Goal: Communication & Community: Ask a question

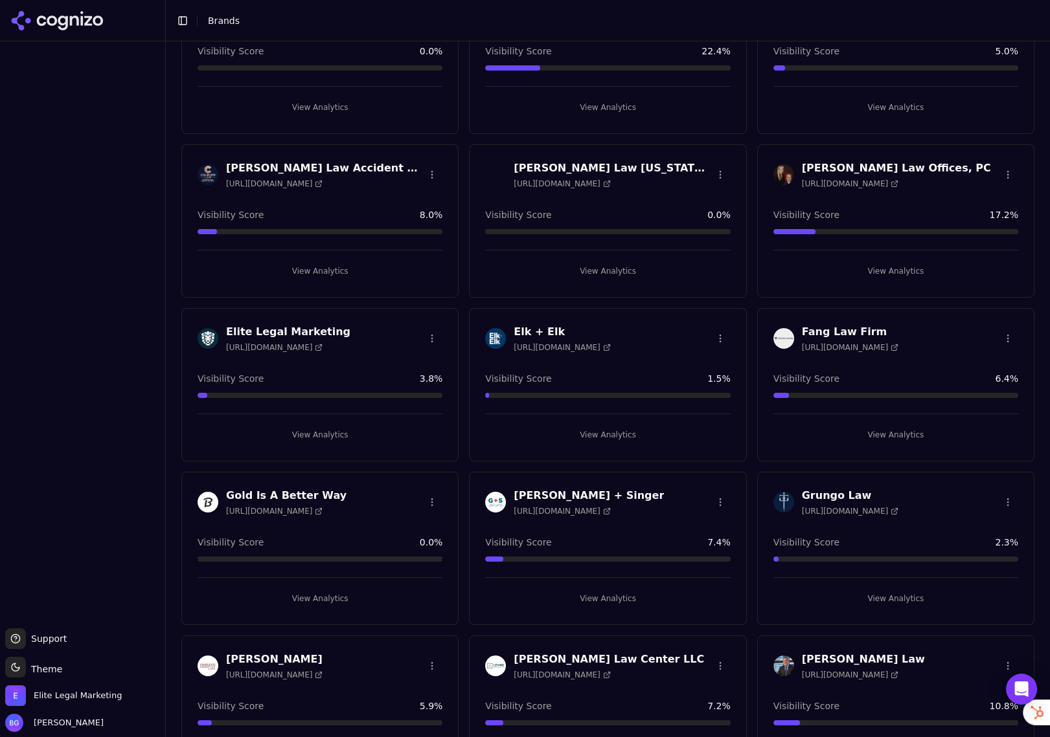
scroll to position [821, 0]
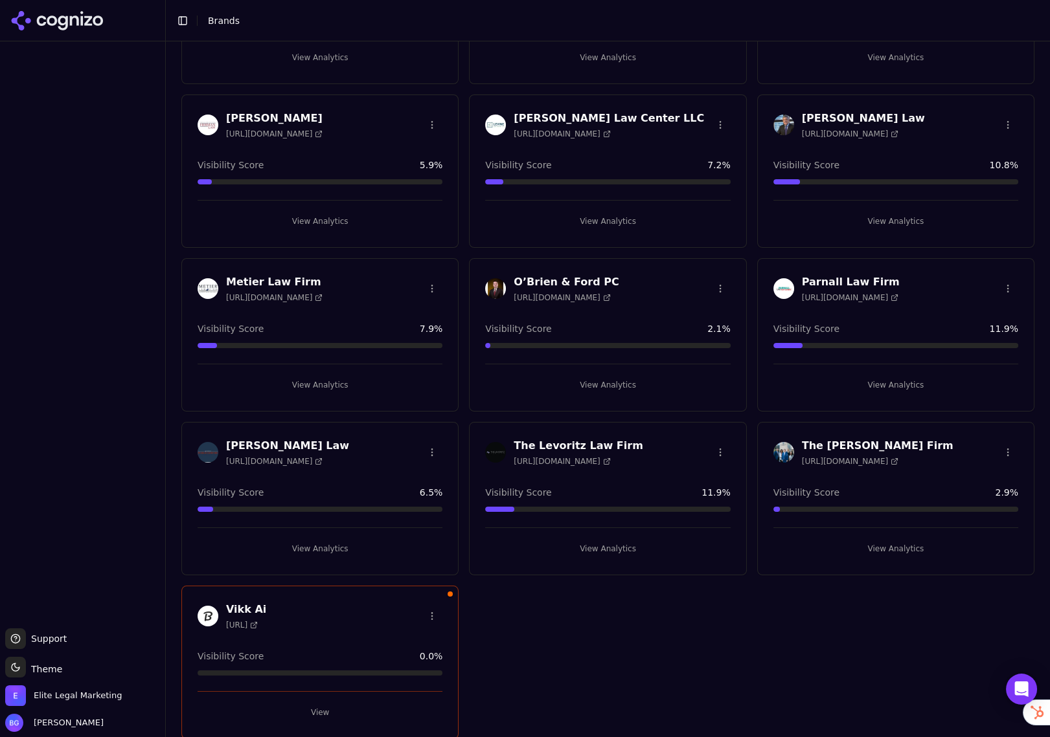
click at [317, 712] on button "View" at bounding box center [319, 712] width 245 height 21
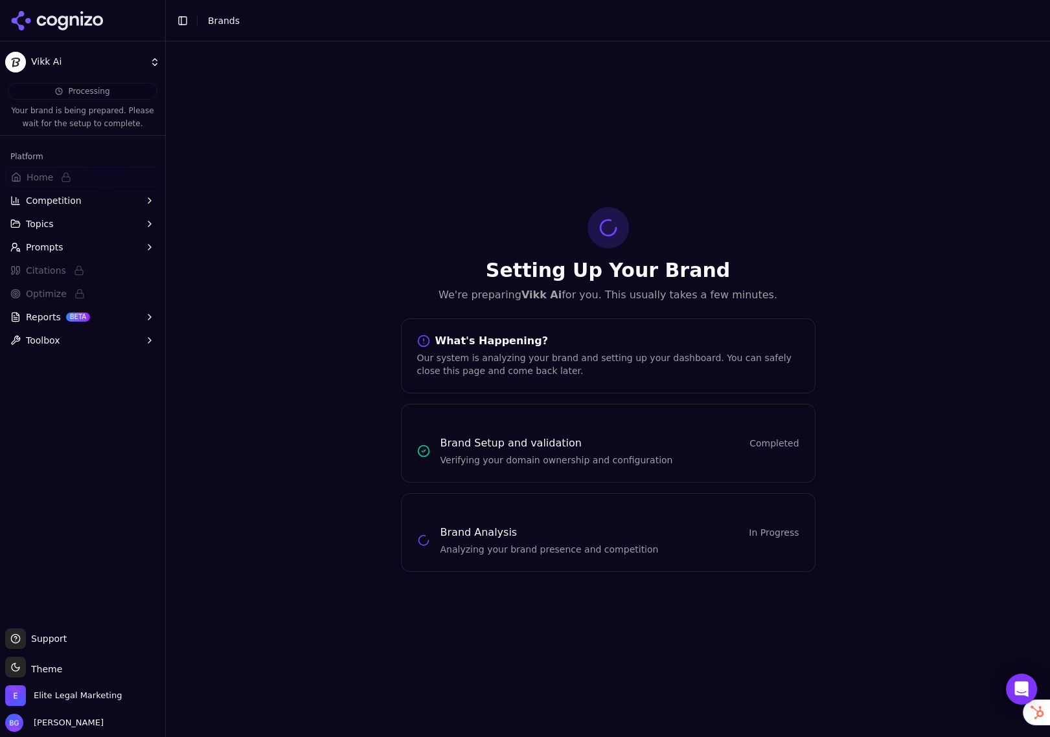
click at [485, 535] on h3 "Brand Analysis" at bounding box center [478, 533] width 77 height 16
drag, startPoint x: 486, startPoint y: 535, endPoint x: 392, endPoint y: 470, distance: 113.5
click at [485, 535] on h3 "Brand Analysis" at bounding box center [478, 533] width 77 height 16
click at [162, 61] on button "Toggle Sidebar" at bounding box center [165, 368] width 10 height 737
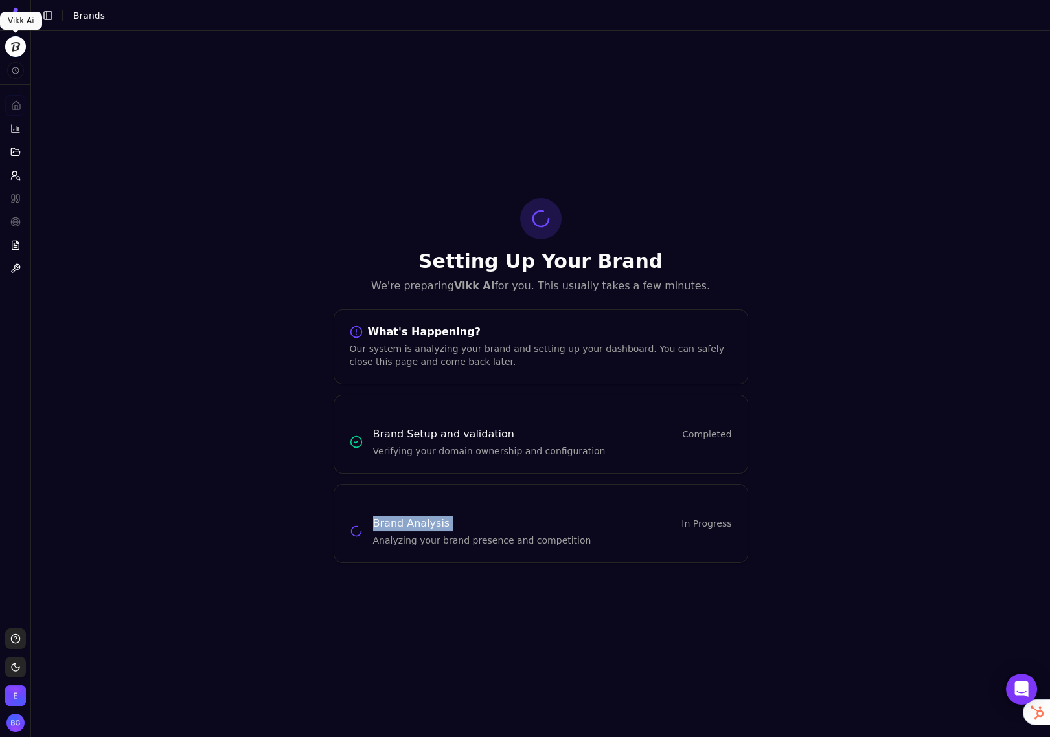
click at [17, 51] on html "Vikk Ai Platform Home Competition Topics Prompts Citations Optimize Reports Too…" at bounding box center [525, 368] width 1050 height 737
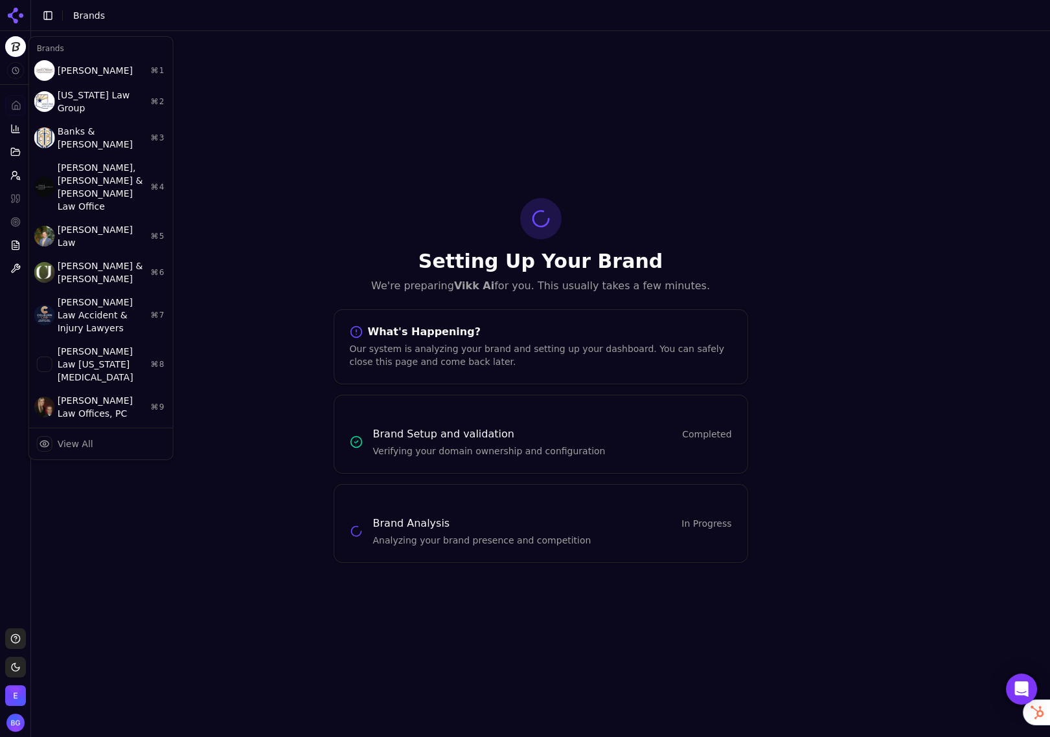
click at [50, 16] on html "Vikk Ai Platform Home Competition Topics Prompts Citations Optimize Reports Too…" at bounding box center [525, 368] width 1050 height 737
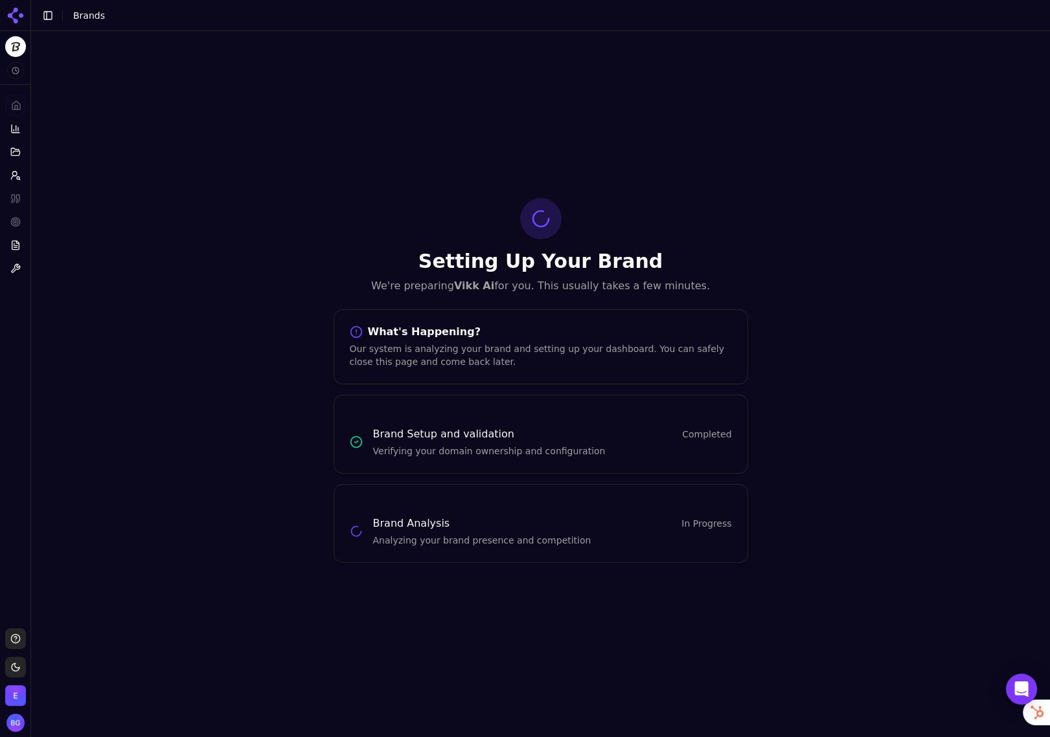
click at [49, 15] on button "Toggle Sidebar" at bounding box center [48, 15] width 18 height 18
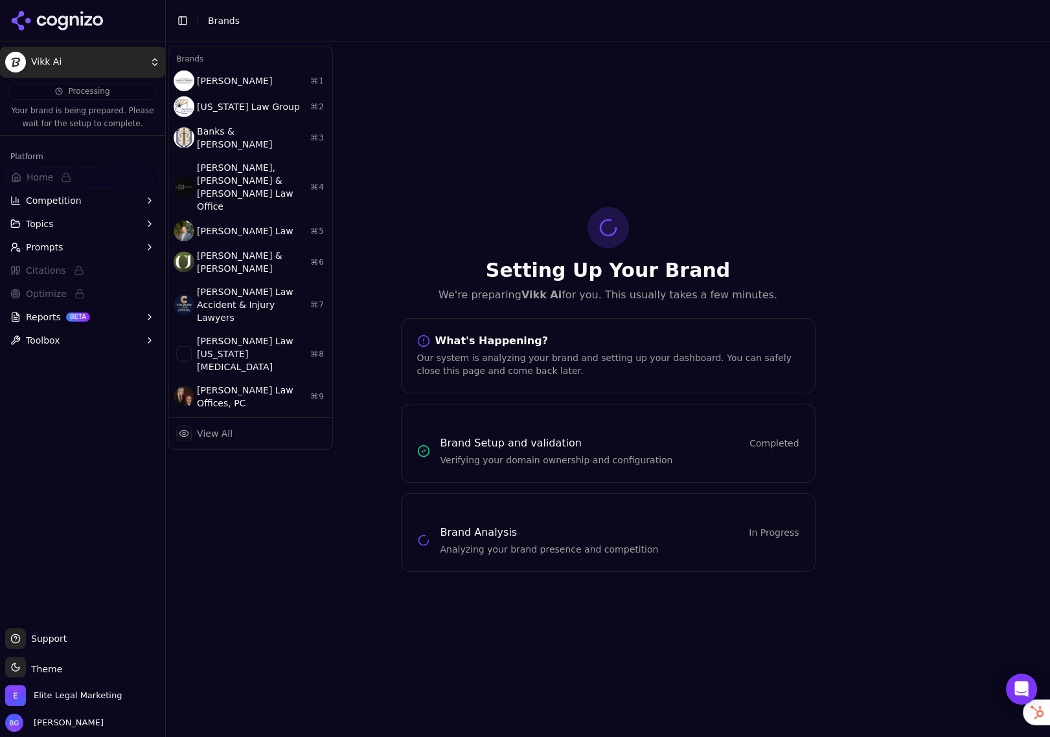
click at [152, 65] on html "Vikk Ai Processing Your brand is being prepared. Please wait for the setup to c…" at bounding box center [525, 368] width 1050 height 737
click at [44, 345] on html "Vikk Ai Processing Your brand is being prepared. Please wait for the setup to c…" at bounding box center [525, 368] width 1050 height 737
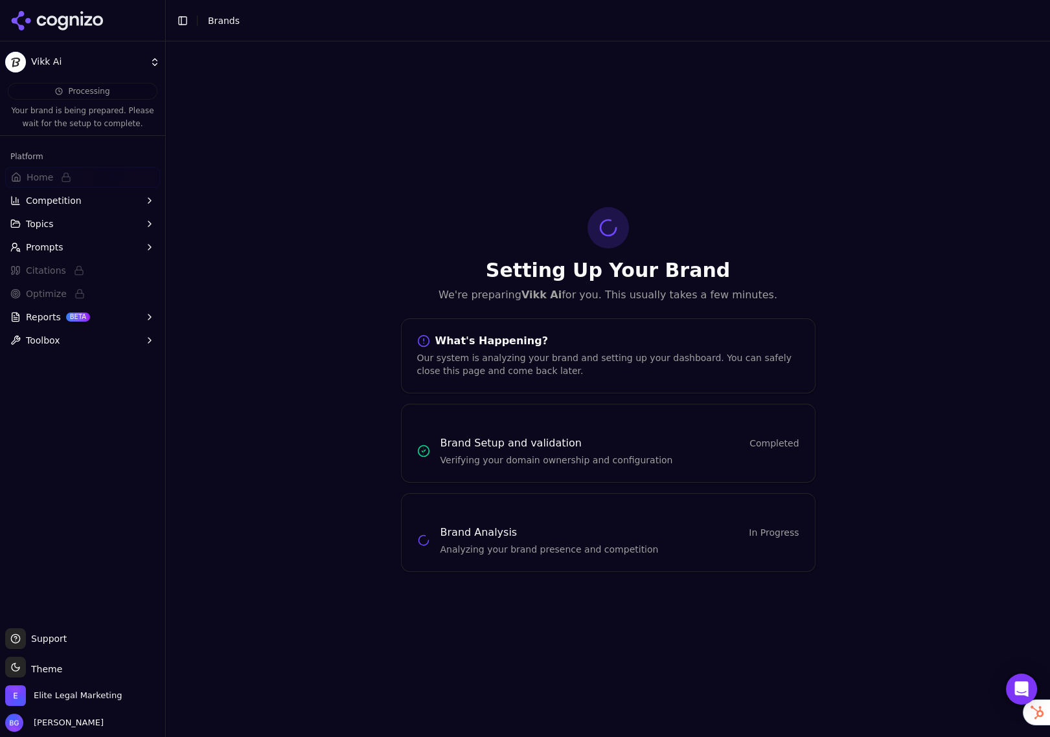
click at [145, 342] on icon "button" at bounding box center [149, 340] width 10 height 10
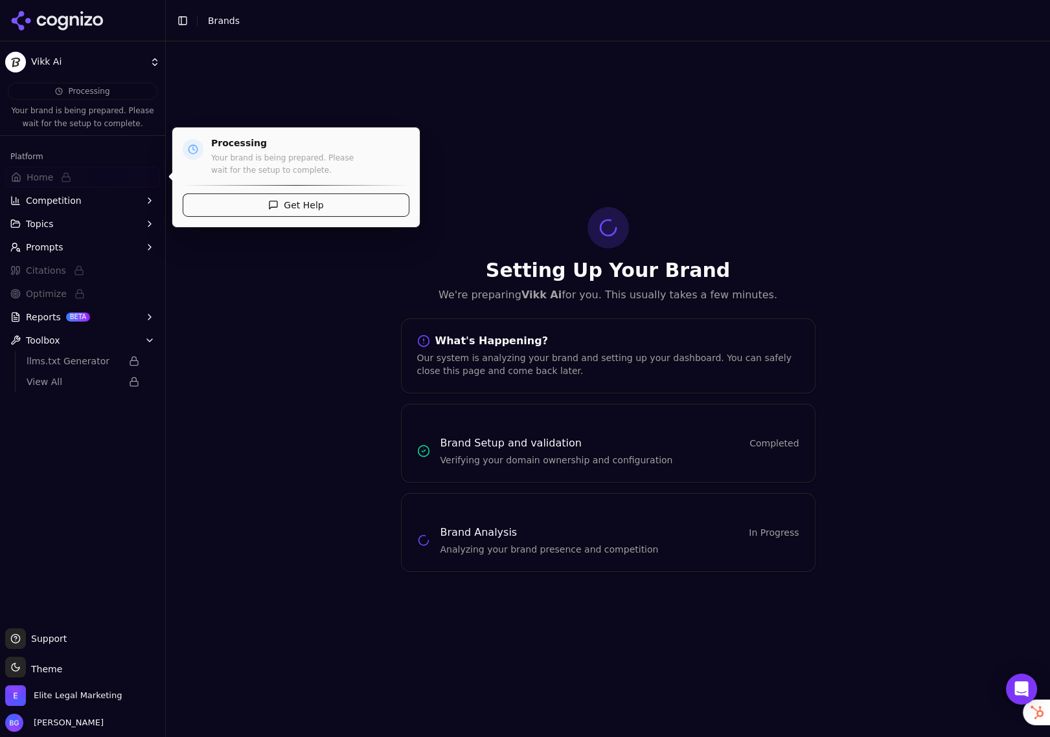
click at [33, 175] on span "Home" at bounding box center [40, 177] width 27 height 13
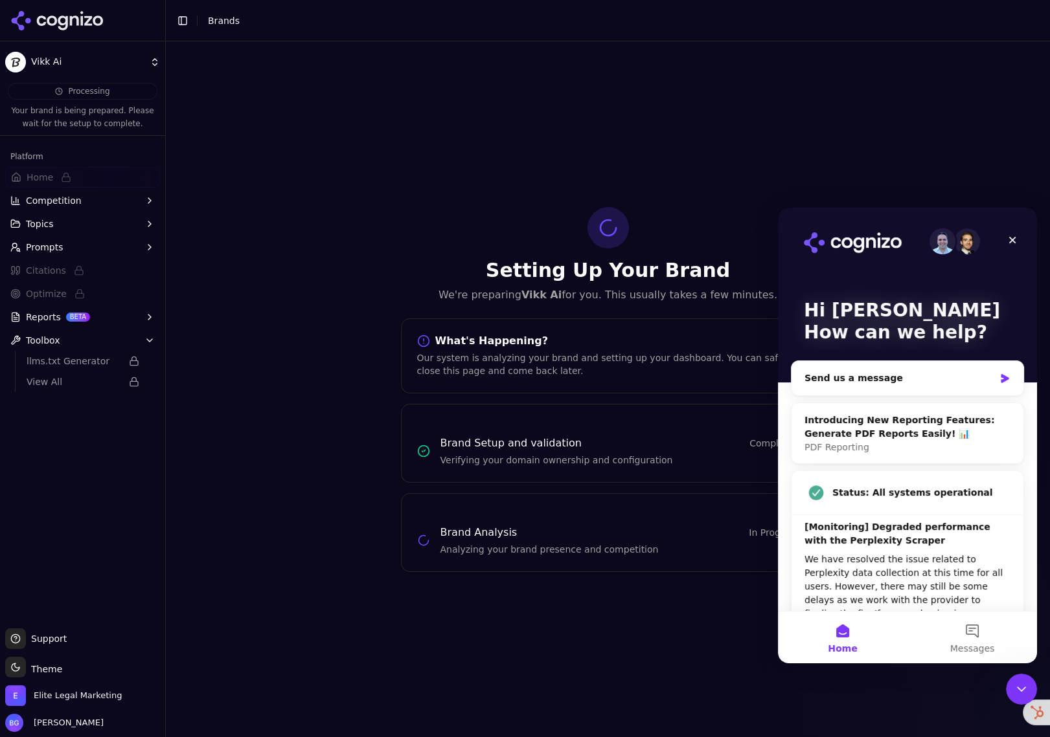
click at [46, 16] on icon at bounding box center [57, 20] width 94 height 19
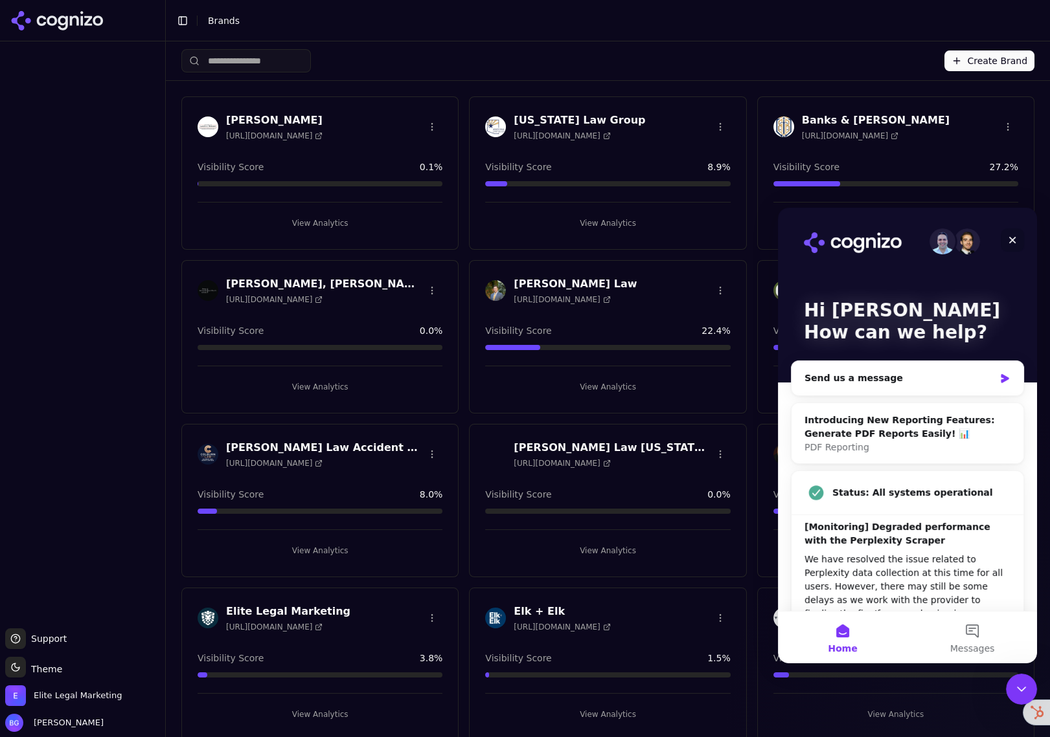
click at [1014, 241] on icon "Close" at bounding box center [1012, 240] width 10 height 10
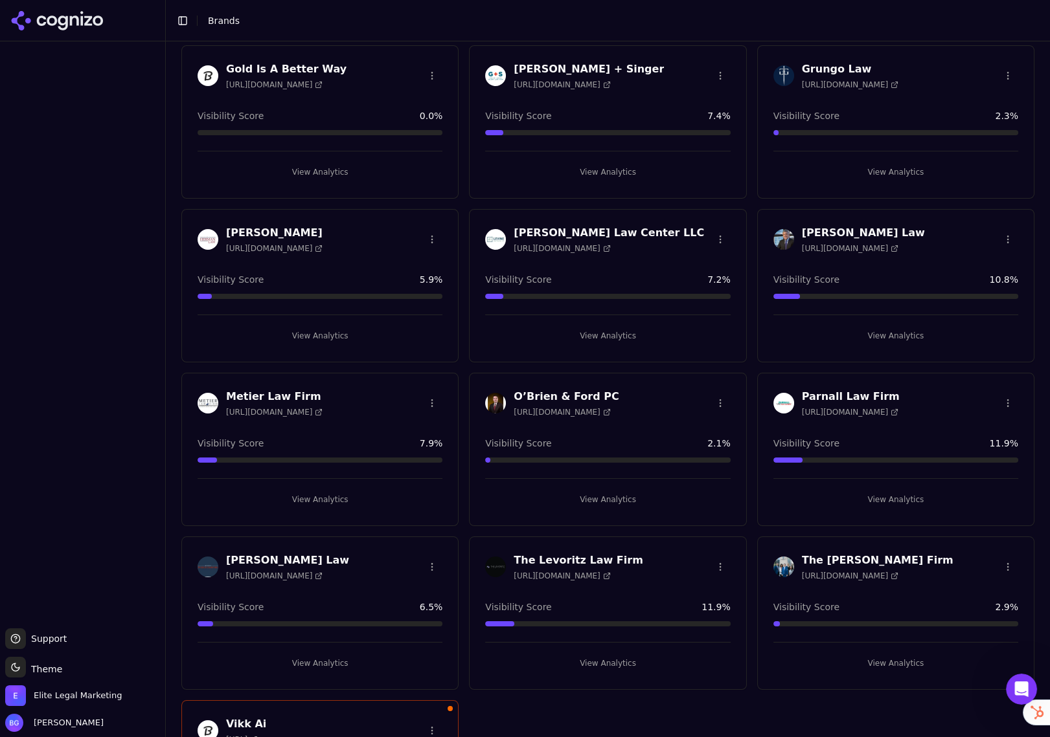
scroll to position [821, 0]
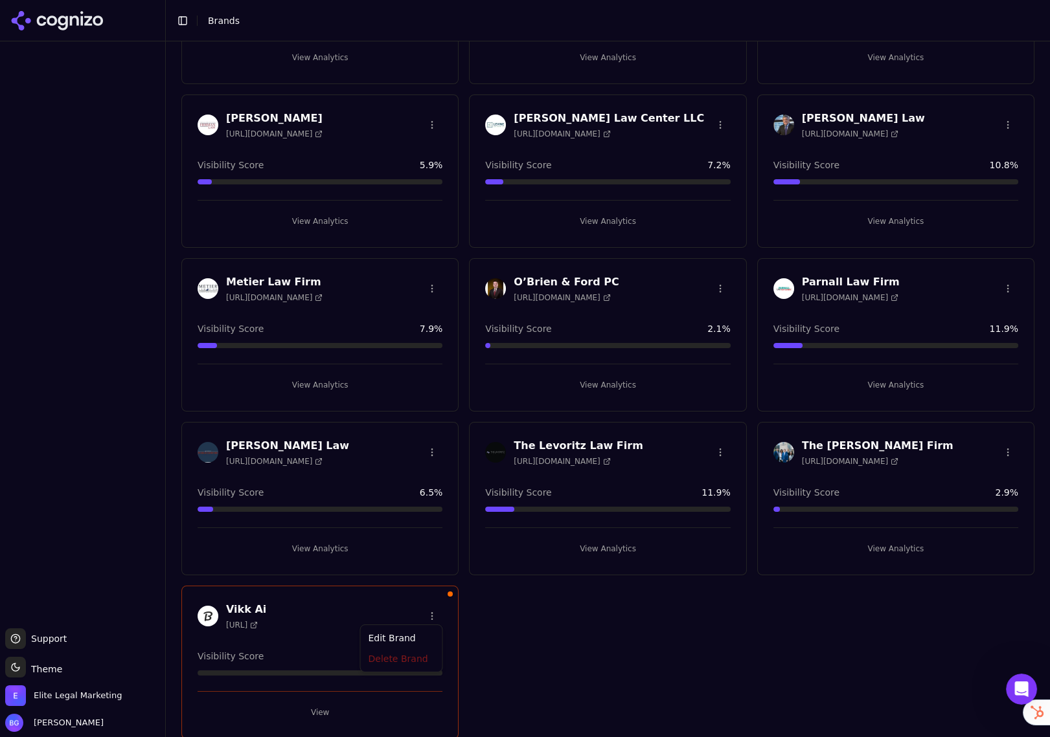
click at [434, 612] on html "Support Support Toggle theme Theme Elite Legal Marketing [PERSON_NAME] Toggle S…" at bounding box center [525, 368] width 1050 height 737
click at [401, 666] on div "Delete Brand" at bounding box center [401, 661] width 76 height 21
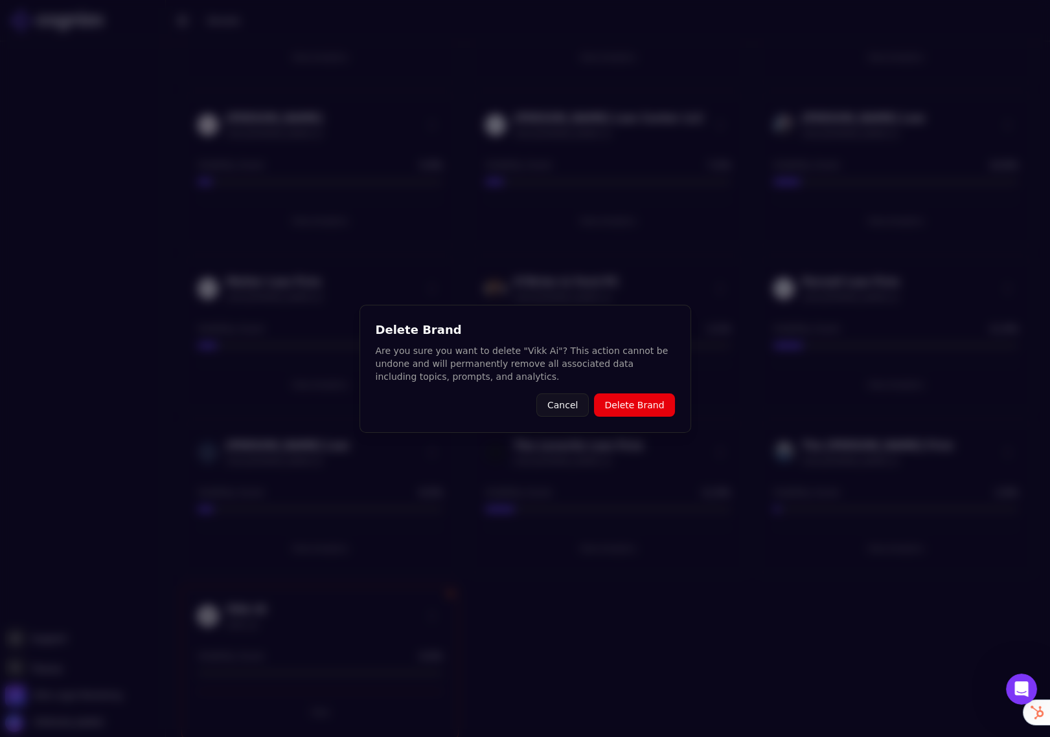
click at [631, 405] on button "Delete Brand" at bounding box center [634, 405] width 80 height 23
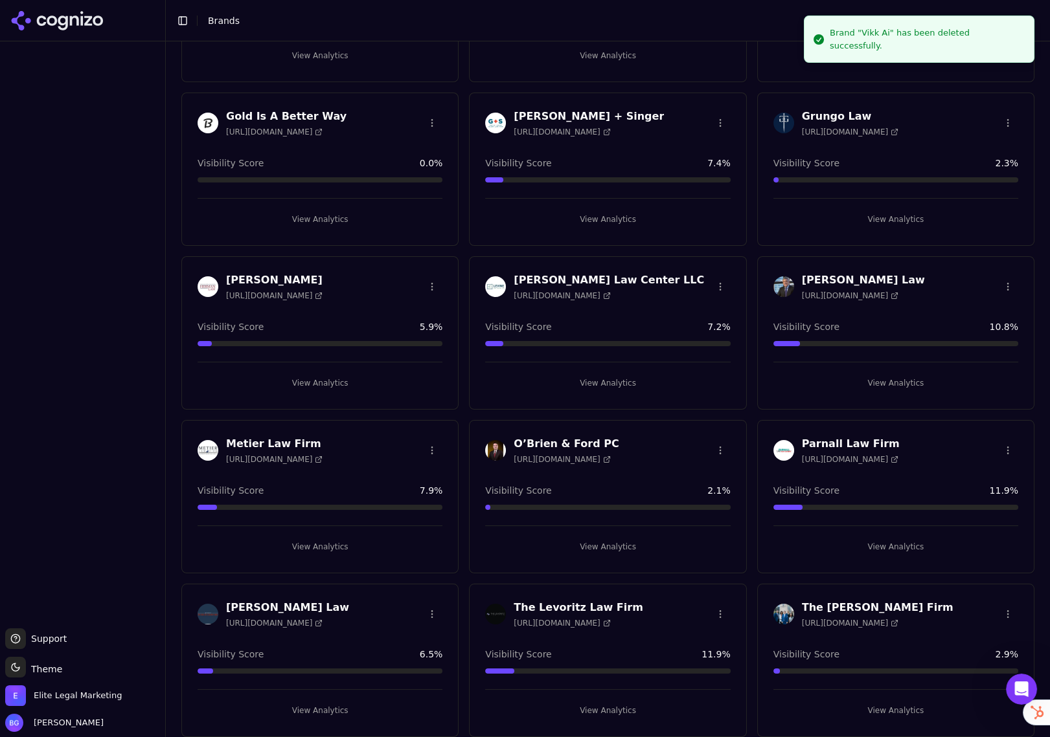
scroll to position [657, 0]
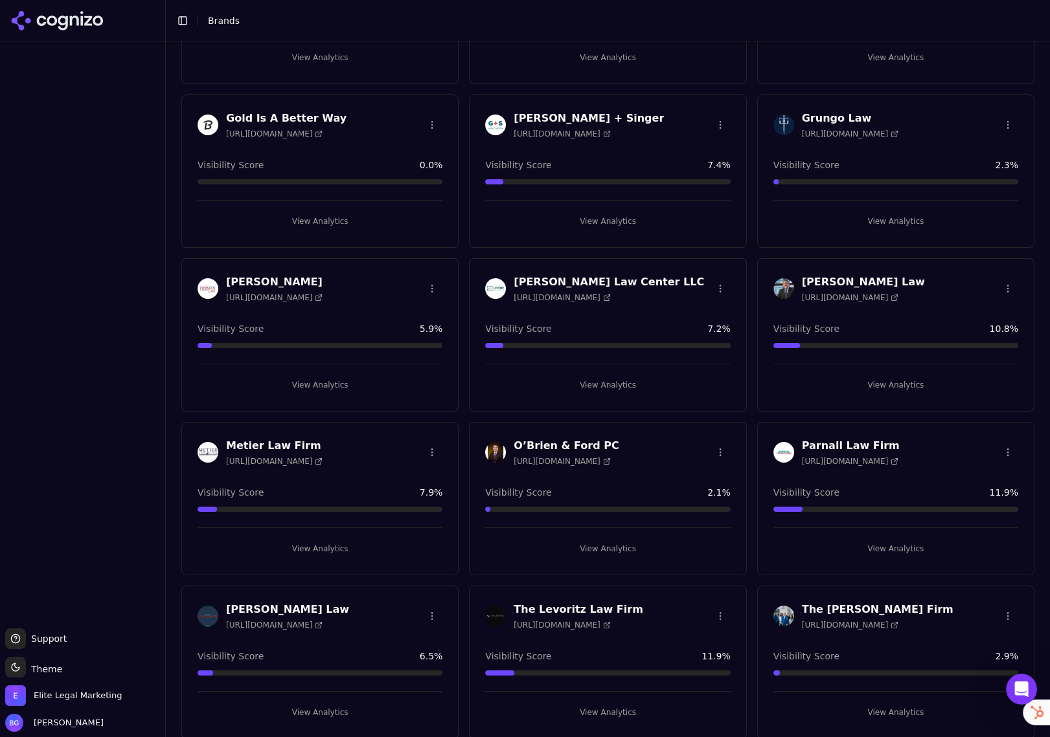
click at [172, 353] on div "Create Brand [PERSON_NAME] [URL][DOMAIN_NAME] Visibility Score 0.1 % View Analy…" at bounding box center [608, 61] width 884 height 1355
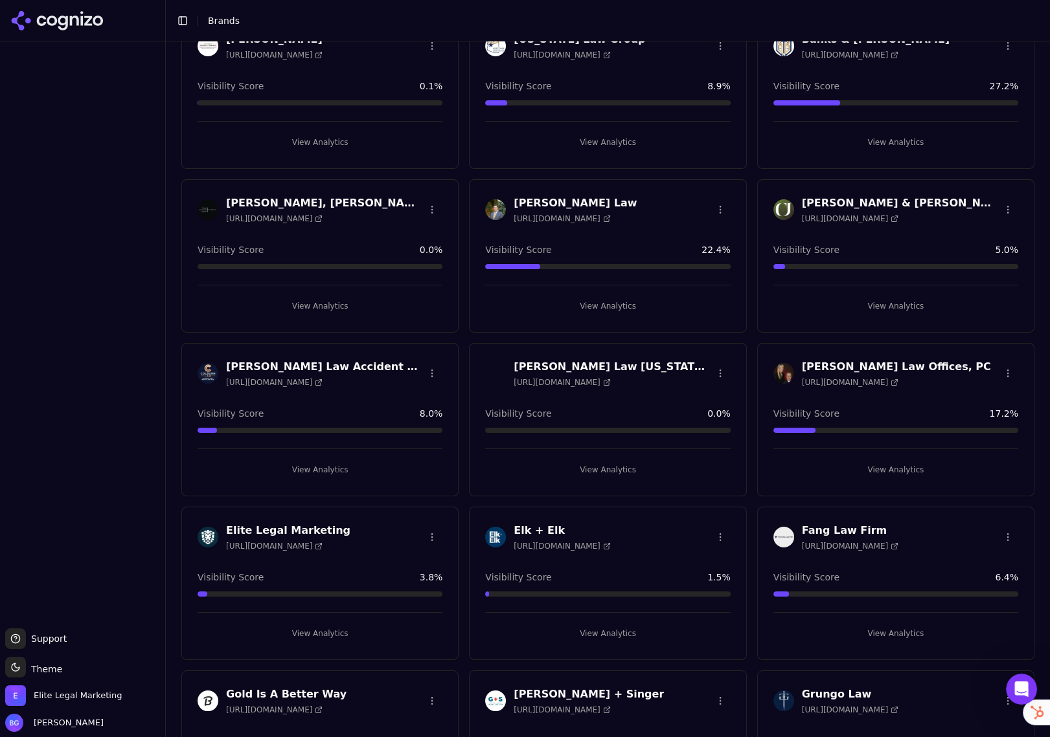
scroll to position [0, 0]
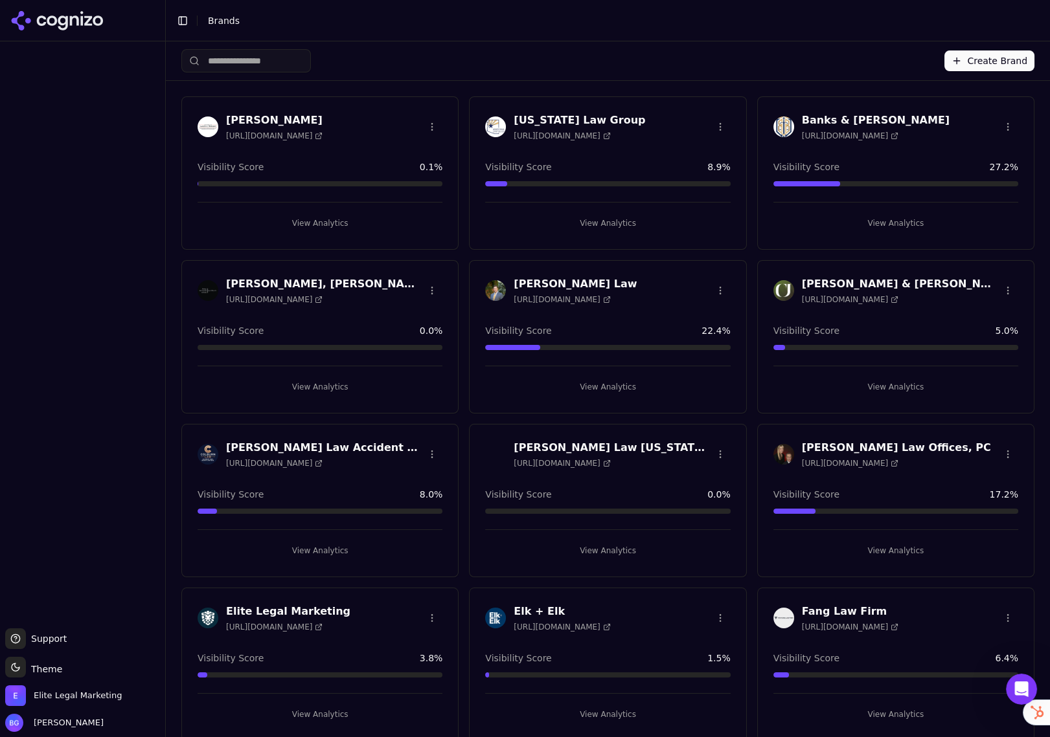
click at [966, 63] on button "Create Brand" at bounding box center [989, 61] width 90 height 21
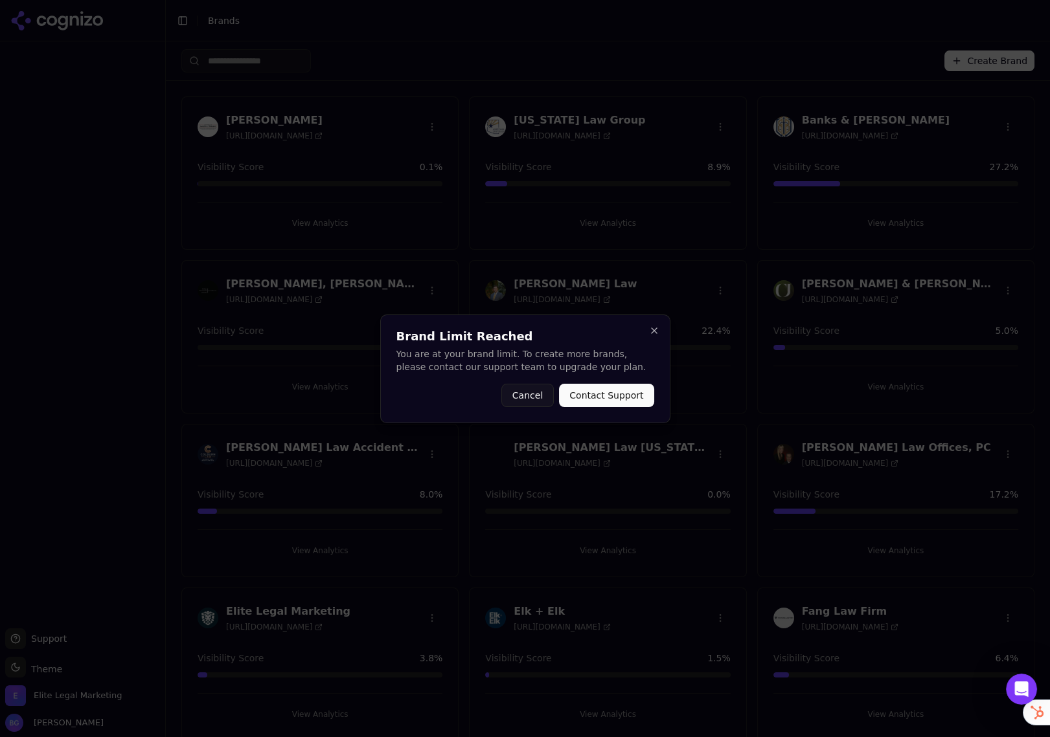
click at [594, 399] on button "Contact Support" at bounding box center [606, 395] width 95 height 23
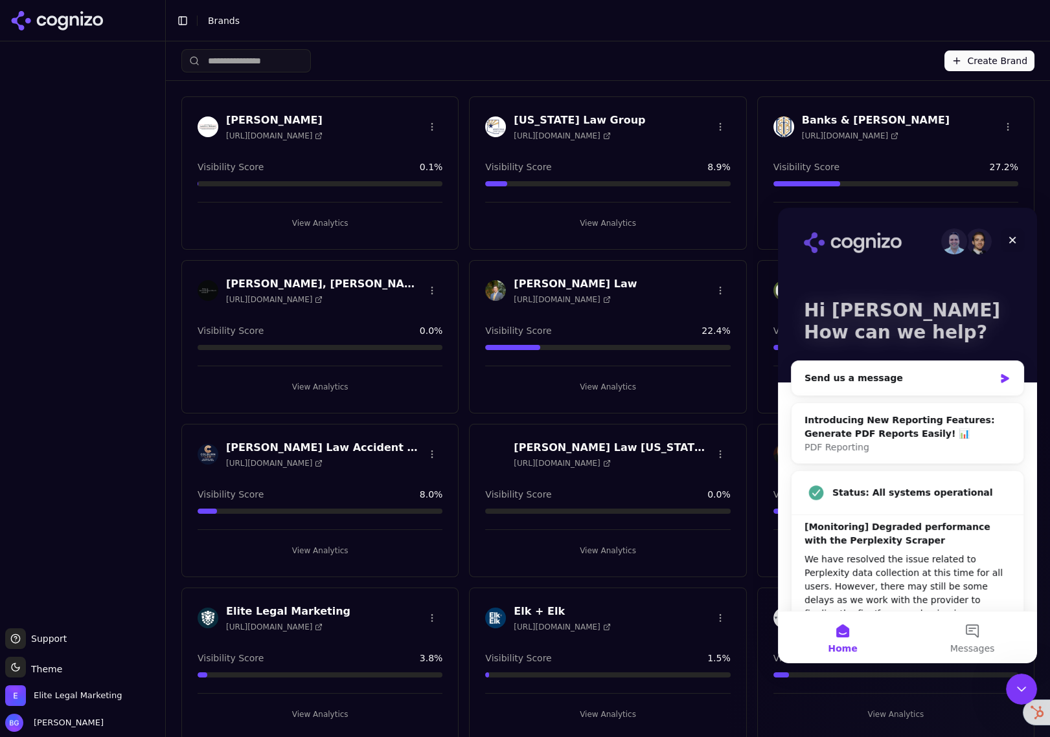
scroll to position [71, 0]
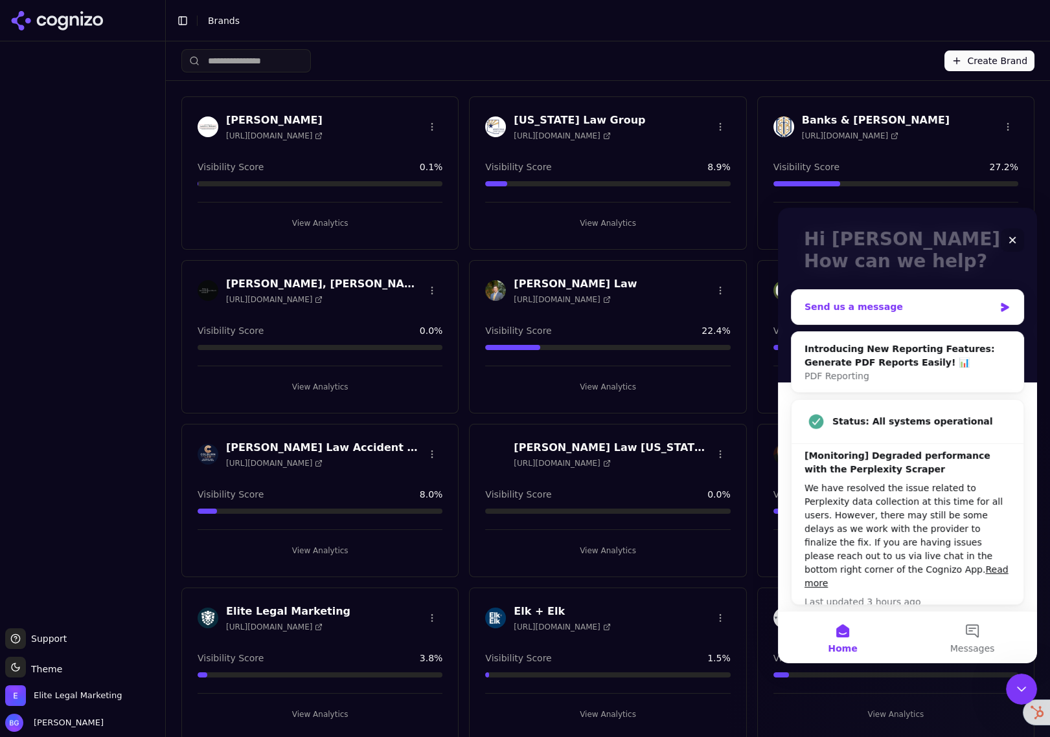
click at [877, 311] on div "Send us a message" at bounding box center [899, 307] width 190 height 14
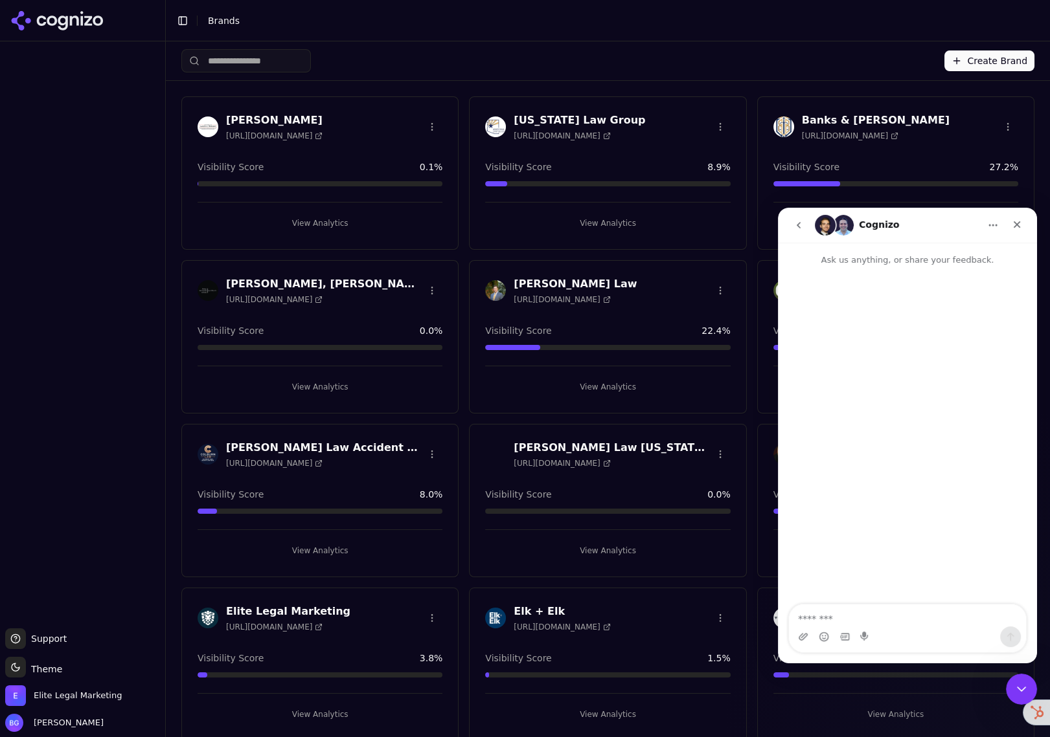
scroll to position [0, 0]
click at [874, 623] on textarea "Message…" at bounding box center [907, 616] width 237 height 22
type textarea "*"
type textarea "**********"
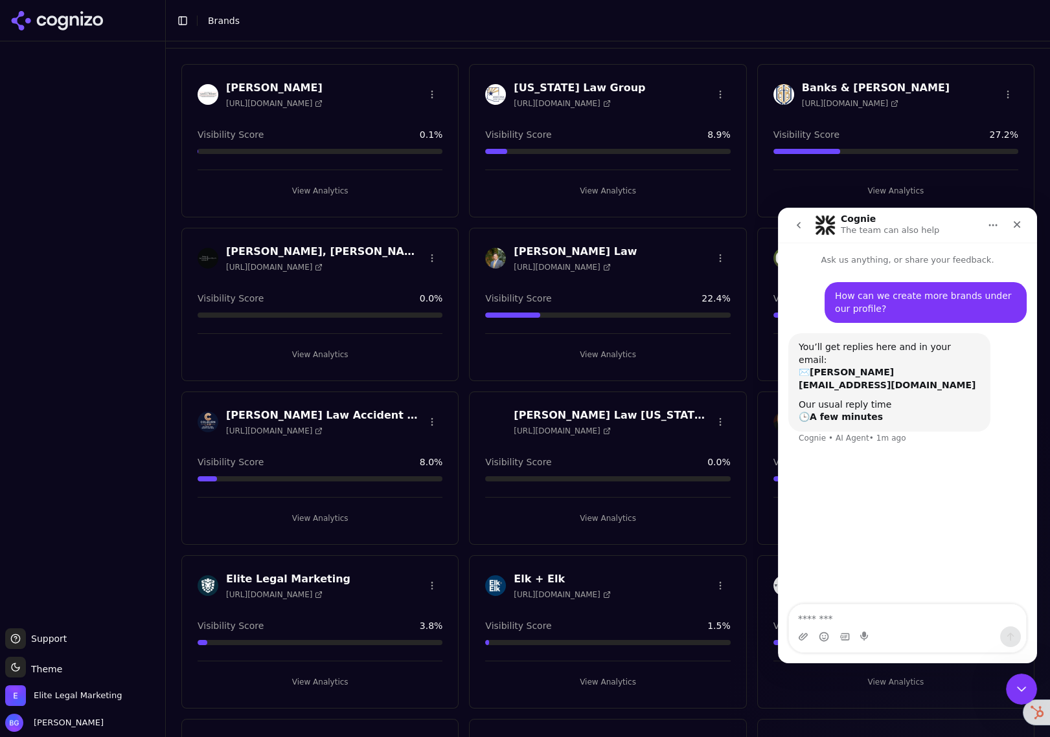
scroll to position [34, 0]
click at [1016, 223] on icon "Close" at bounding box center [1016, 224] width 10 height 10
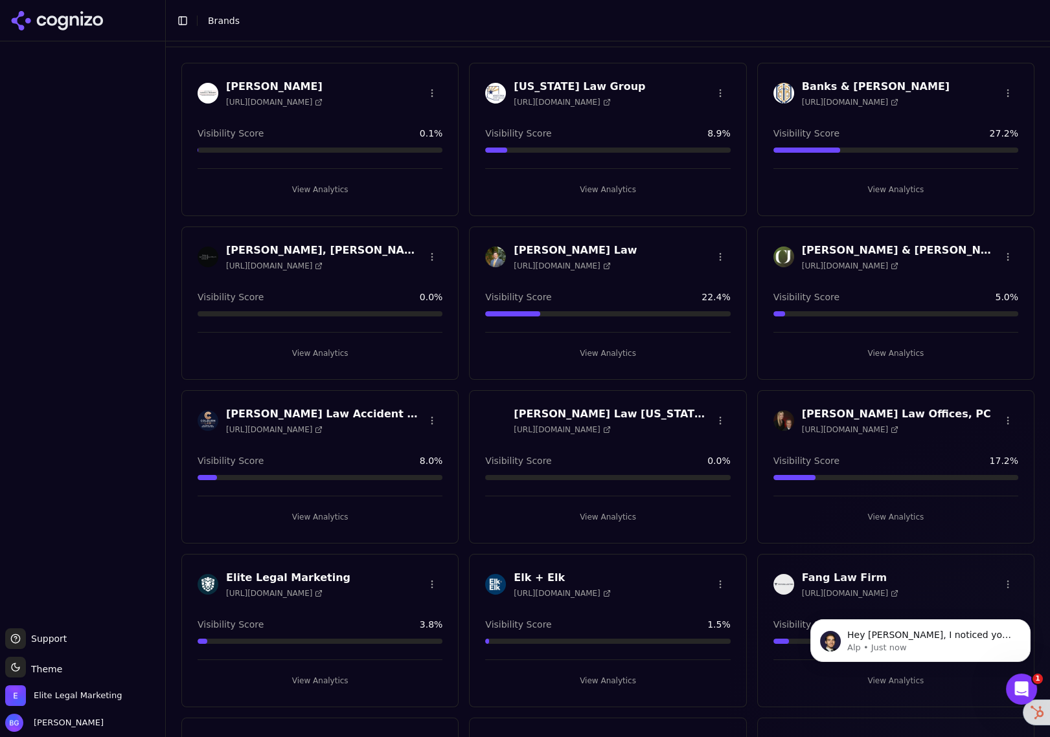
scroll to position [163, 0]
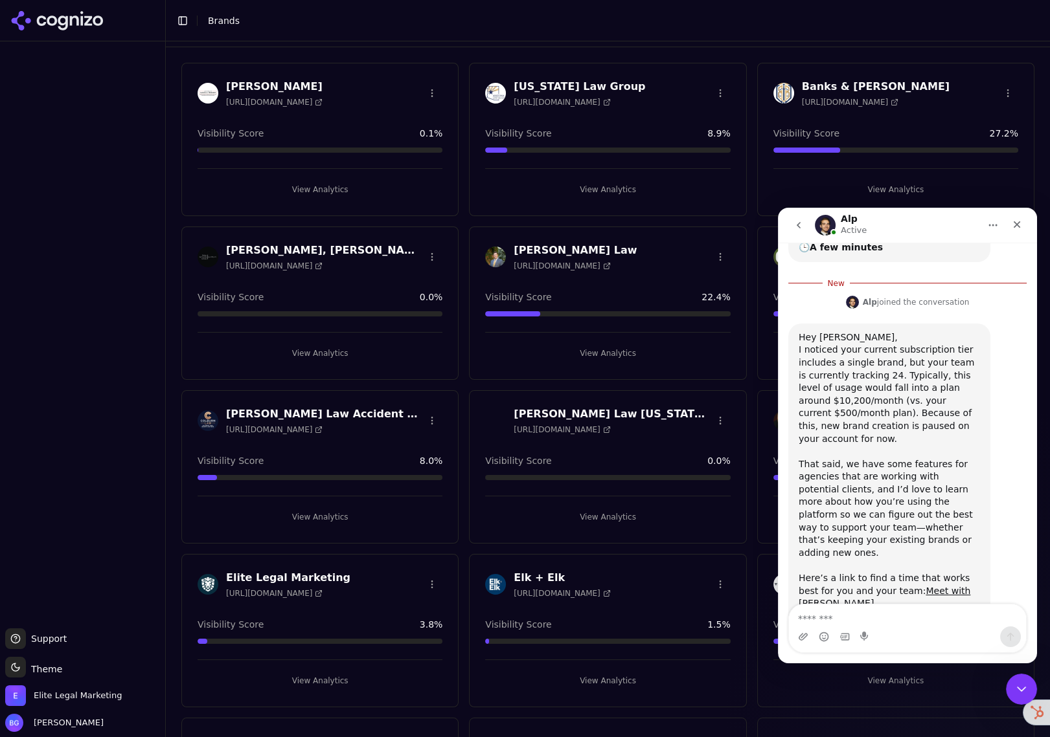
scroll to position [175, 0]
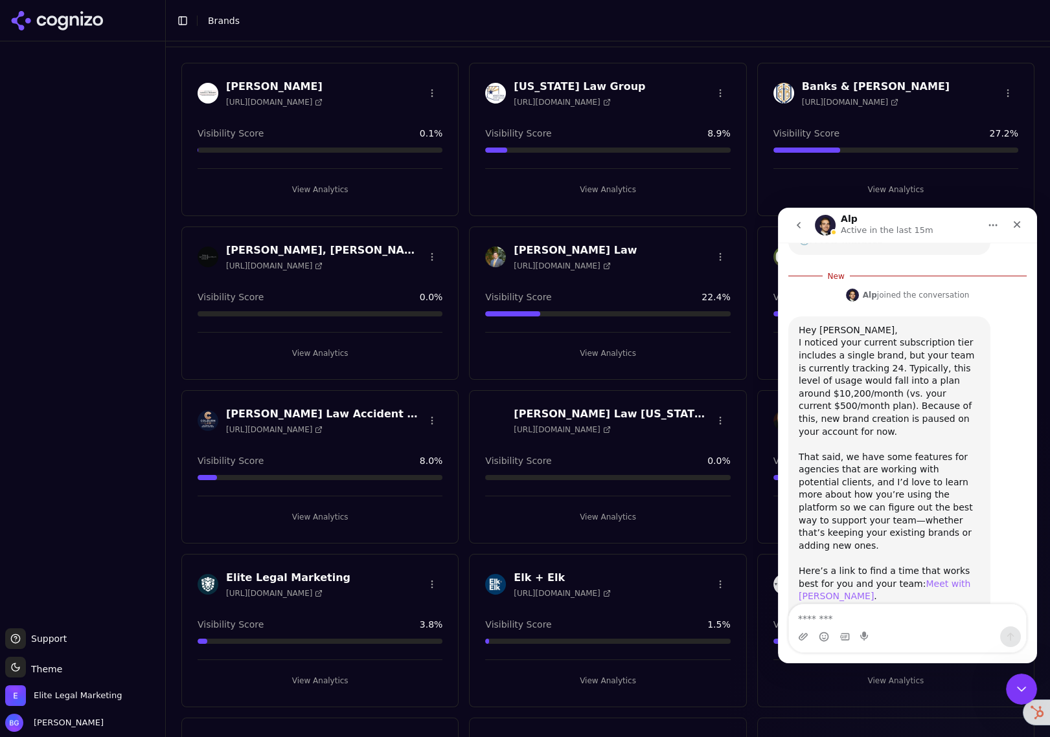
click at [930, 579] on link "Meet with [PERSON_NAME]" at bounding box center [884, 590] width 172 height 23
